Goal: Transaction & Acquisition: Purchase product/service

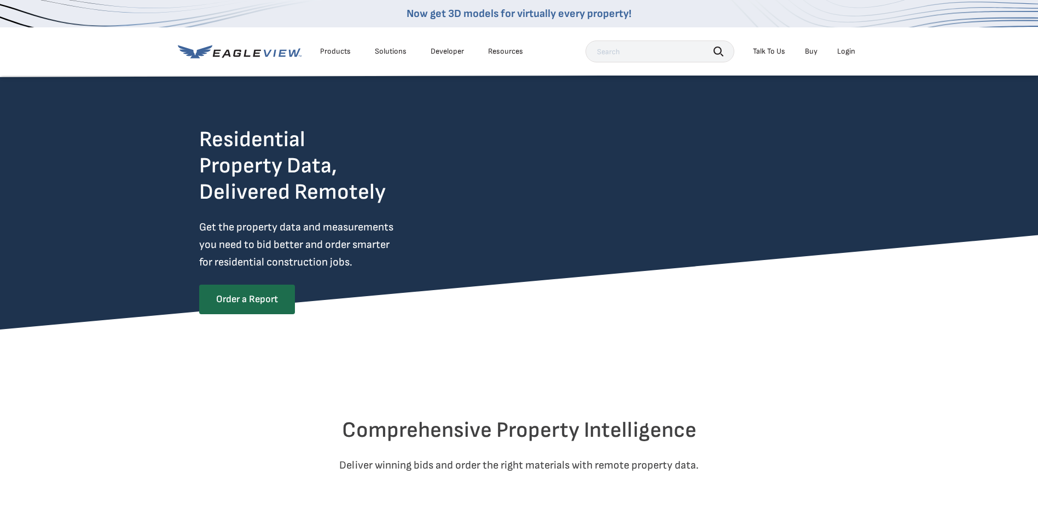
click at [852, 50] on div "Login" at bounding box center [846, 52] width 18 height 10
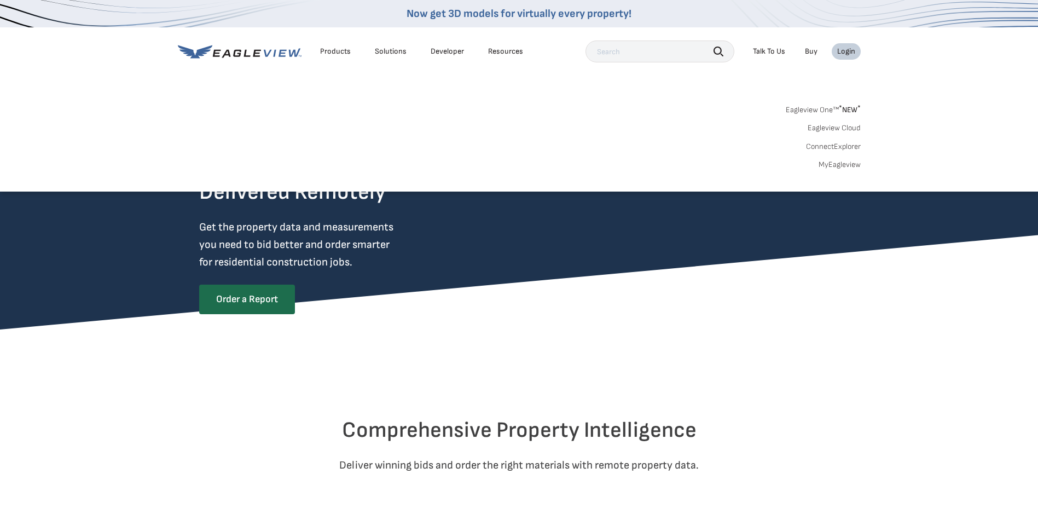
click at [843, 164] on link "MyEagleview" at bounding box center [840, 165] width 42 height 10
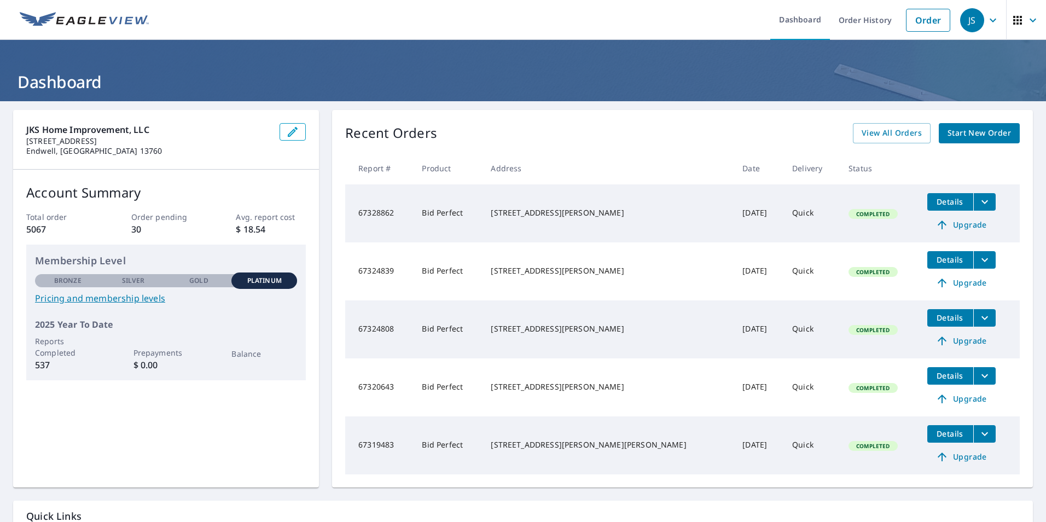
click at [979, 206] on icon "filesDropdownBtn-67328862" at bounding box center [985, 201] width 13 height 13
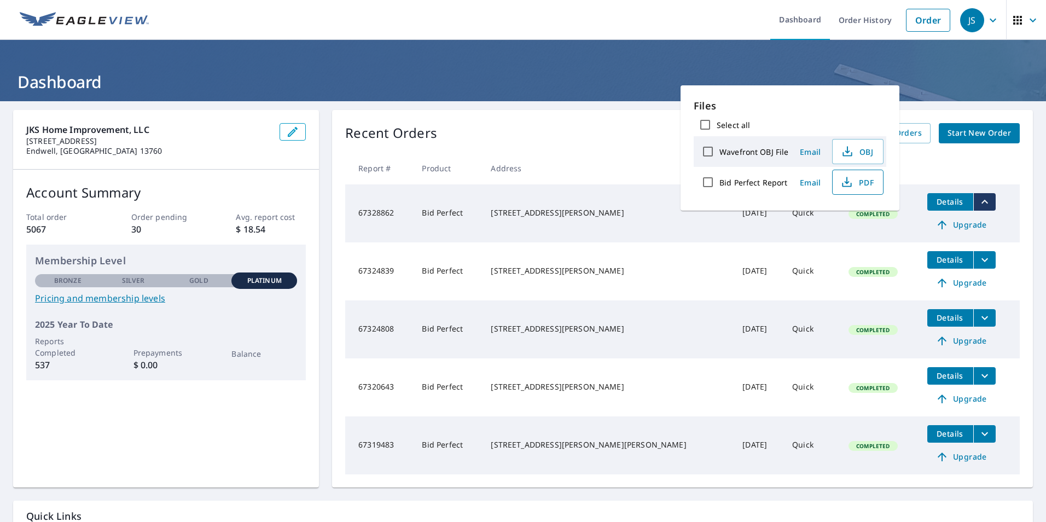
click at [852, 185] on icon "button" at bounding box center [847, 182] width 13 height 13
drag, startPoint x: 637, startPoint y: 48, endPoint x: 625, endPoint y: 41, distance: 13.5
click at [636, 48] on header "Dashboard" at bounding box center [523, 70] width 1046 height 61
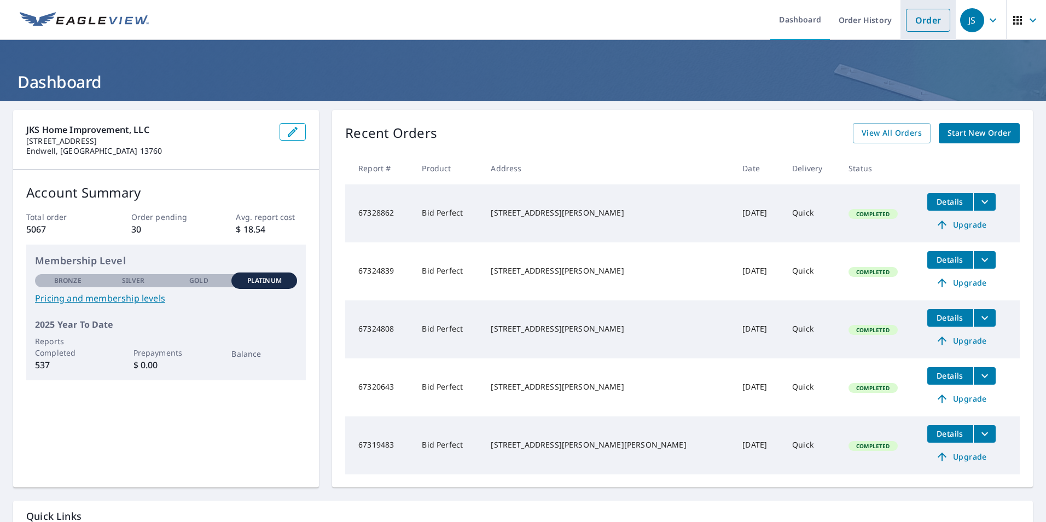
click at [906, 27] on link "Order" at bounding box center [928, 20] width 44 height 23
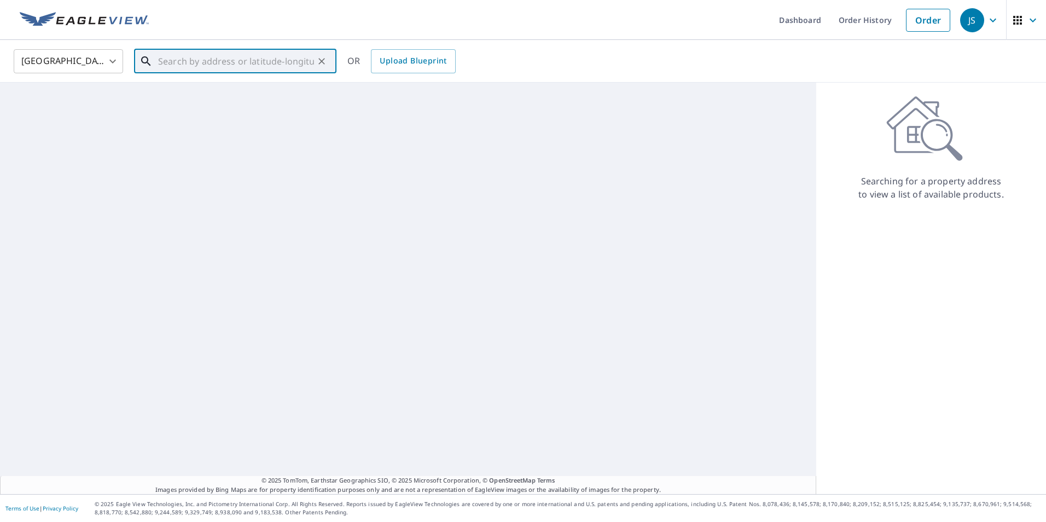
click at [282, 65] on input "text" at bounding box center [236, 61] width 156 height 31
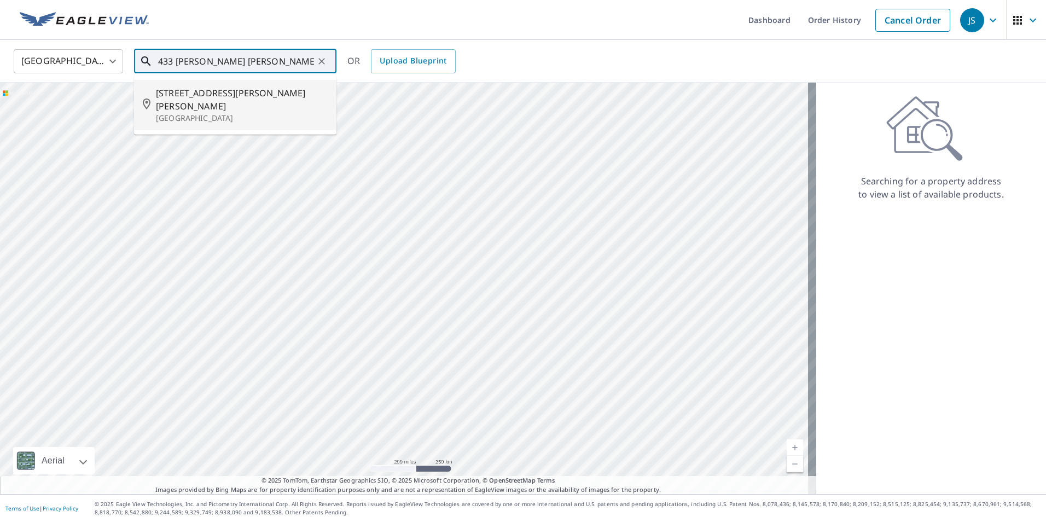
click at [199, 95] on span "433 Pollard Hill Rd" at bounding box center [242, 99] width 172 height 26
type input "433 Pollard Hill Rd Johnson City, NY 13790"
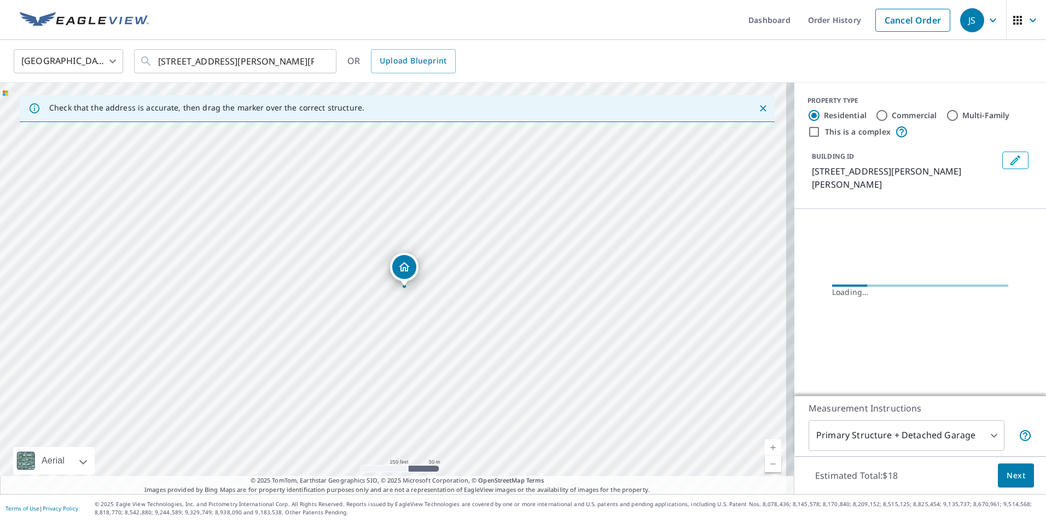
click at [1018, 480] on button "Next" at bounding box center [1016, 476] width 36 height 25
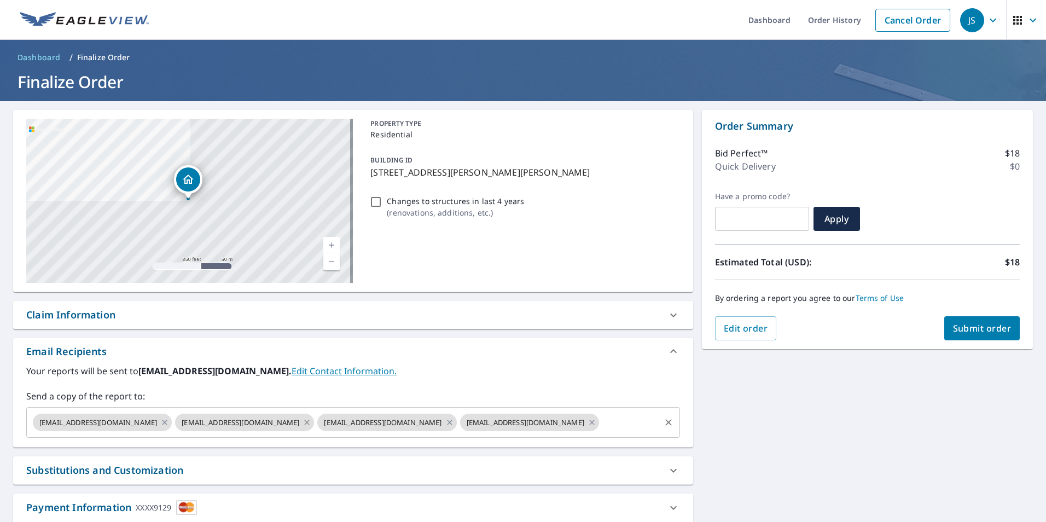
click at [305, 422] on icon at bounding box center [307, 422] width 5 height 5
click at [446, 421] on icon at bounding box center [450, 423] width 9 height 12
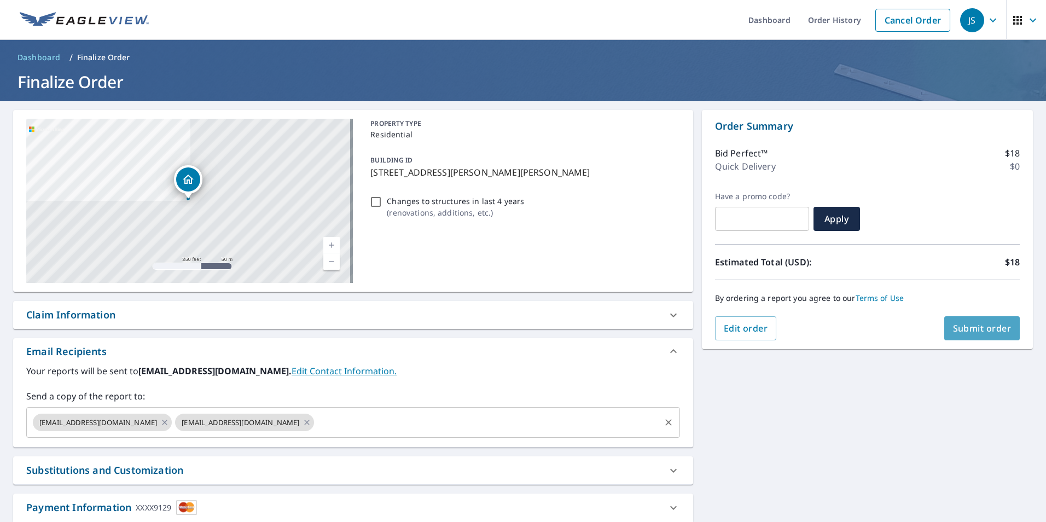
click at [965, 333] on span "Submit order" at bounding box center [982, 328] width 59 height 12
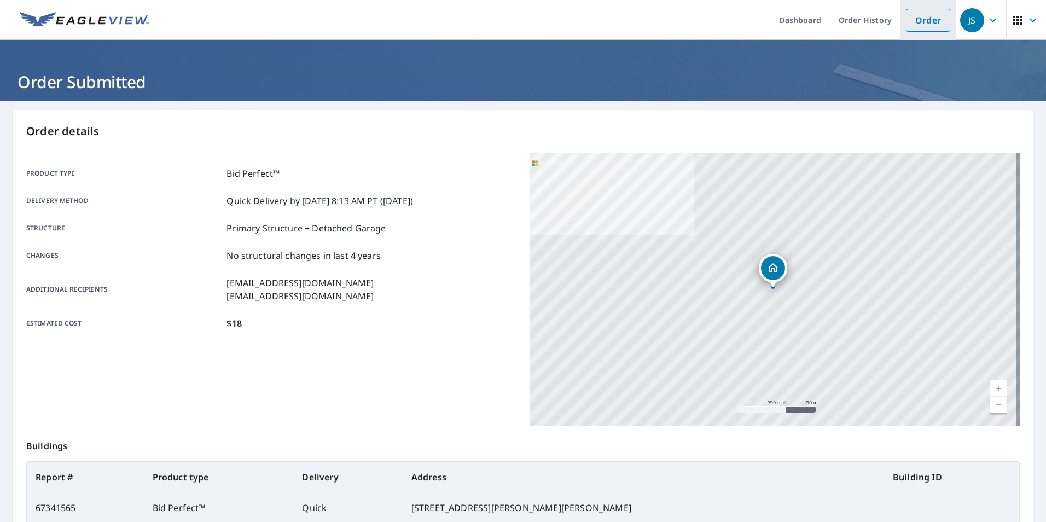
click at [915, 26] on link "Order" at bounding box center [928, 20] width 44 height 23
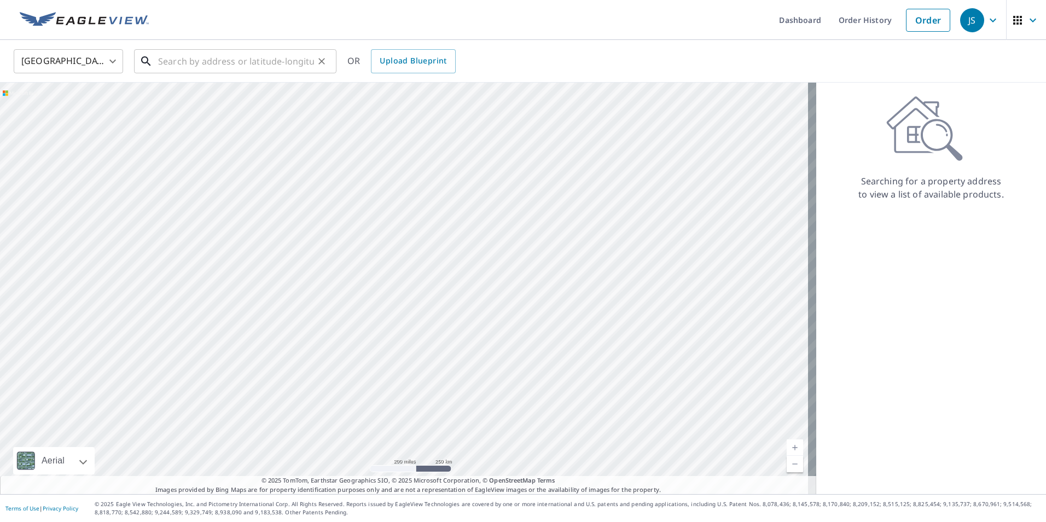
click at [296, 64] on input "text" at bounding box center [236, 61] width 156 height 31
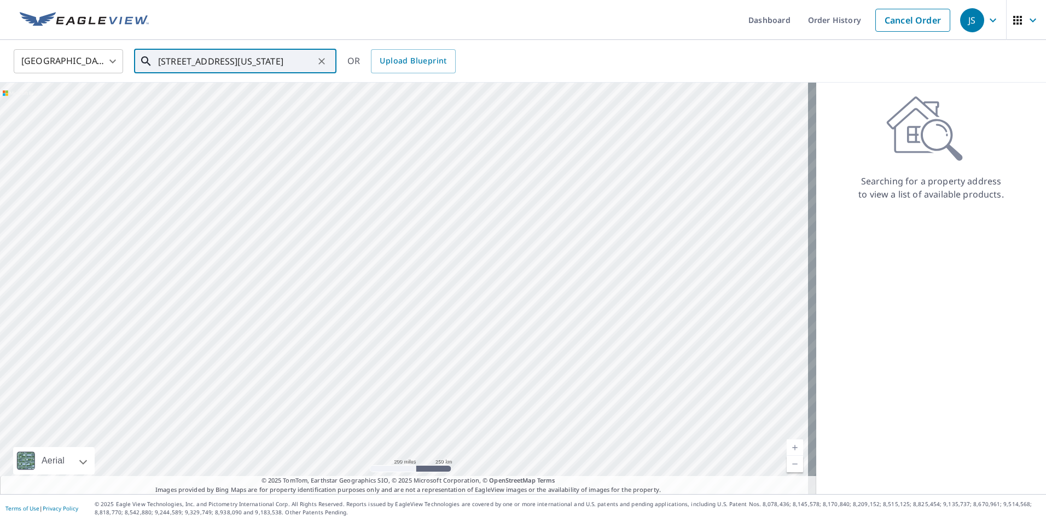
click at [263, 72] on input "416 virginia ave jo" at bounding box center [236, 61] width 156 height 31
click at [210, 102] on p "Vestal, NY 13850" at bounding box center [242, 105] width 172 height 11
type input "416 Virginia Ave Vestal, NY 13850"
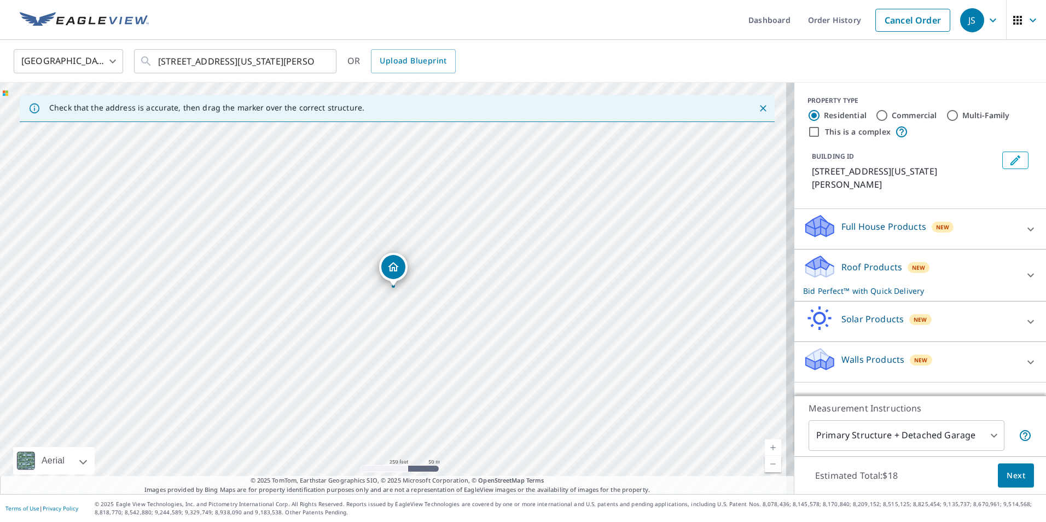
click at [1016, 477] on span "Next" at bounding box center [1016, 476] width 19 height 14
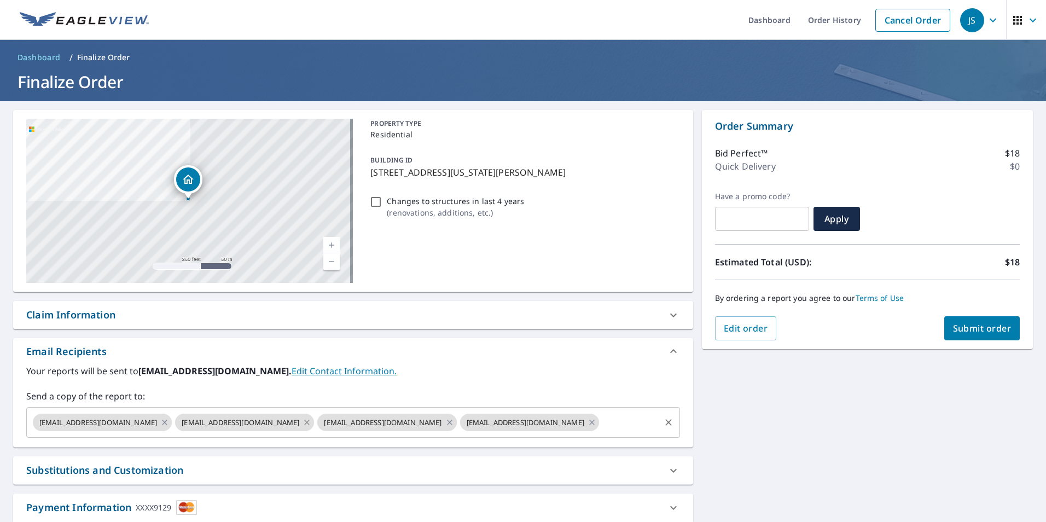
click at [305, 423] on icon at bounding box center [307, 422] width 5 height 5
click at [446, 422] on icon at bounding box center [450, 423] width 9 height 12
click at [988, 332] on span "Submit order" at bounding box center [982, 328] width 59 height 12
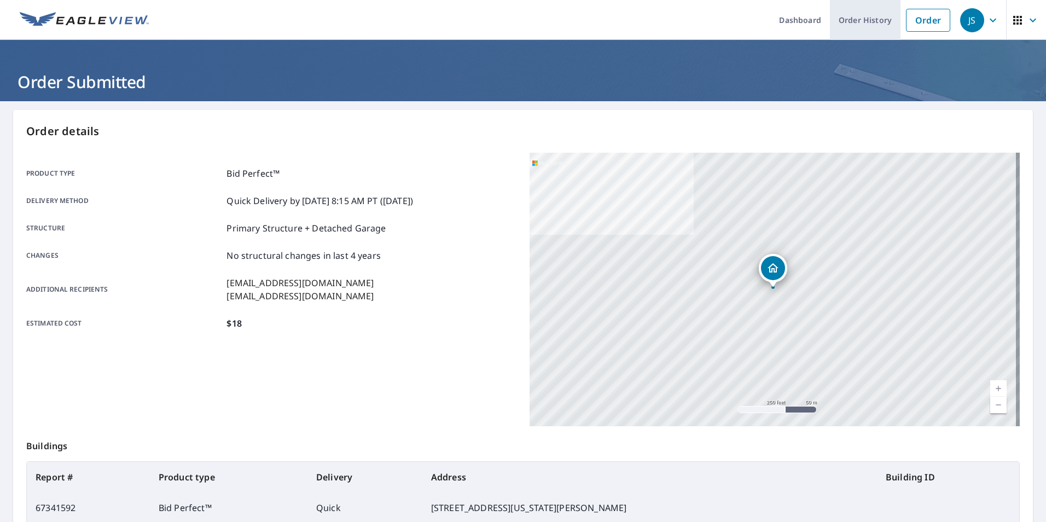
click at [844, 27] on link "Order History" at bounding box center [865, 20] width 71 height 40
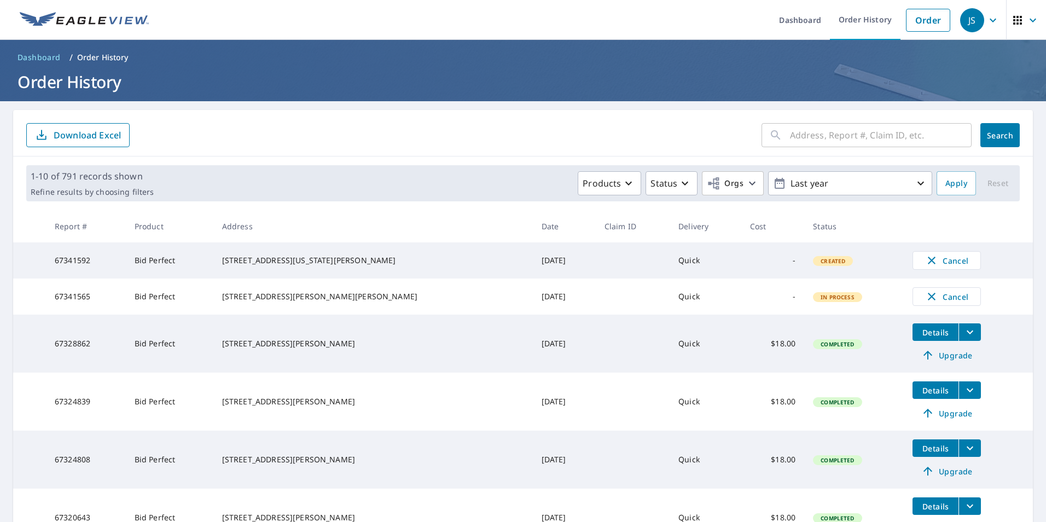
scroll to position [307, 0]
